Goal: Task Accomplishment & Management: Manage account settings

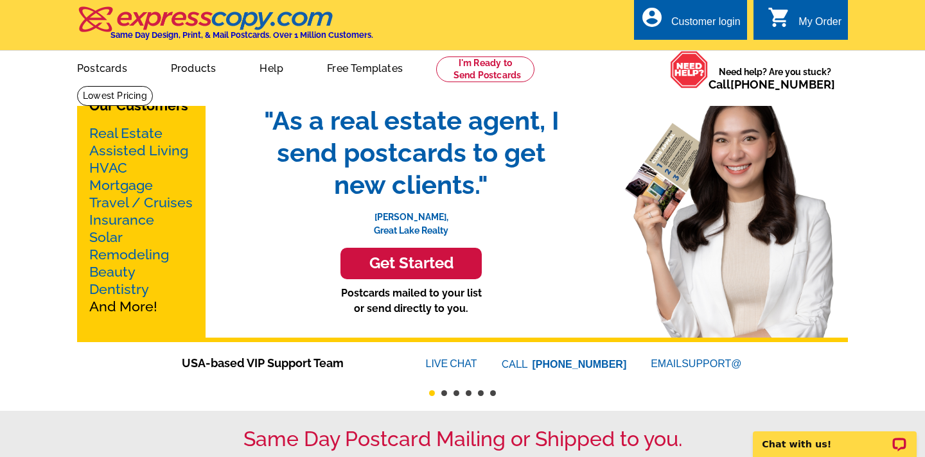
click at [691, 14] on link "account_circle Customer login" at bounding box center [690, 22] width 100 height 16
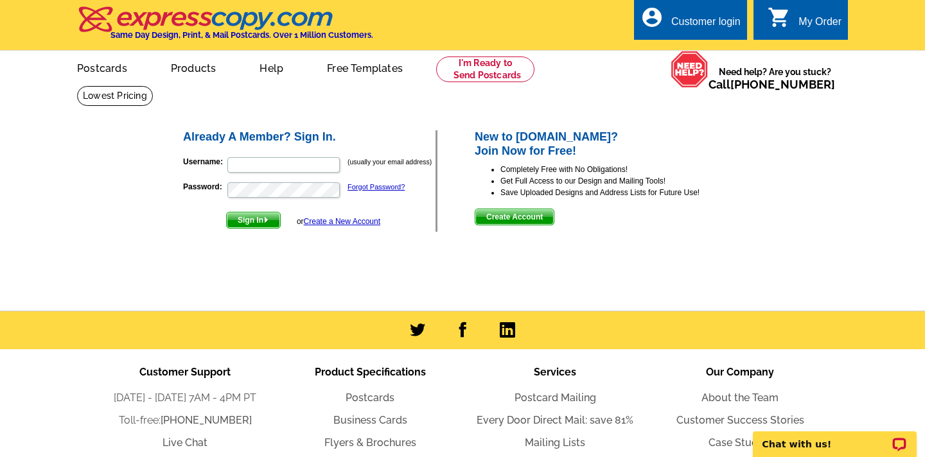
click at [319, 156] on p "Username: (usually your email address)" at bounding box center [309, 165] width 252 height 18
click at [310, 168] on input "Username:" at bounding box center [283, 164] width 112 height 15
type input "carolnazeer@optonline.net"
click at [256, 220] on span "Sign In" at bounding box center [253, 220] width 53 height 15
